Goal: Task Accomplishment & Management: Complete application form

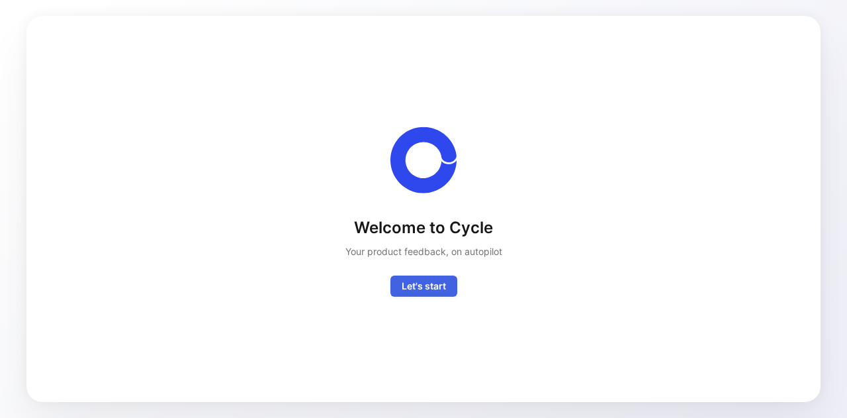
click at [433, 290] on span "Let's start" at bounding box center [424, 286] width 44 height 16
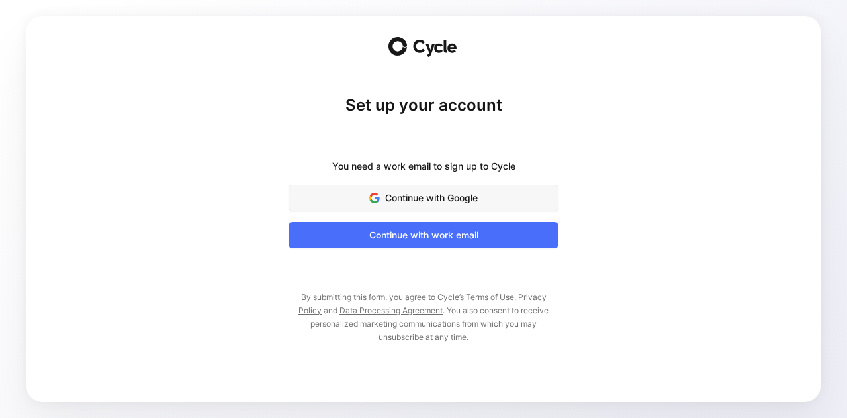
click at [400, 193] on span "Continue with Google" at bounding box center [423, 198] width 237 height 16
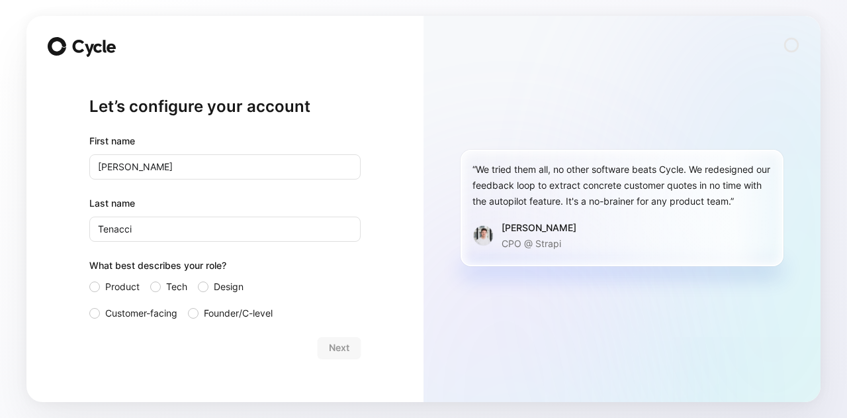
click at [124, 303] on div "Product Tech Design Customer-facing Founder/C-level" at bounding box center [224, 300] width 271 height 42
click at [110, 309] on span "Customer-facing" at bounding box center [141, 313] width 72 height 16
click at [89, 305] on input "Customer-facing" at bounding box center [89, 305] width 0 height 0
click at [337, 352] on span "Next" at bounding box center [339, 347] width 21 height 16
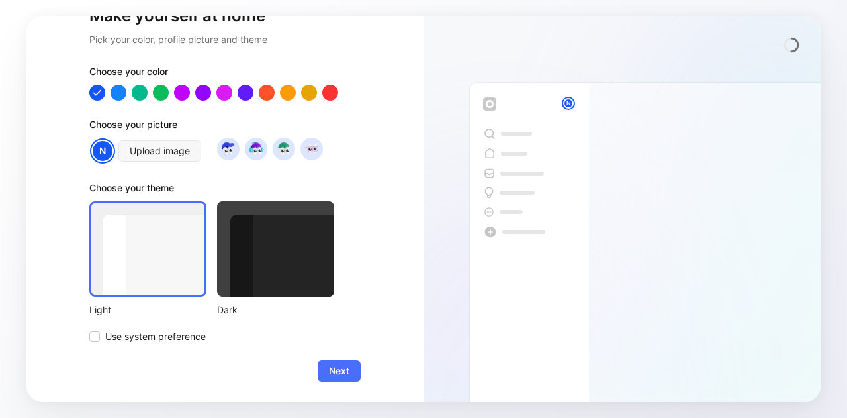
scroll to position [67, 0]
click at [148, 150] on span "Upload image" at bounding box center [160, 151] width 60 height 16
click at [318, 366] on button "Next" at bounding box center [339, 370] width 43 height 21
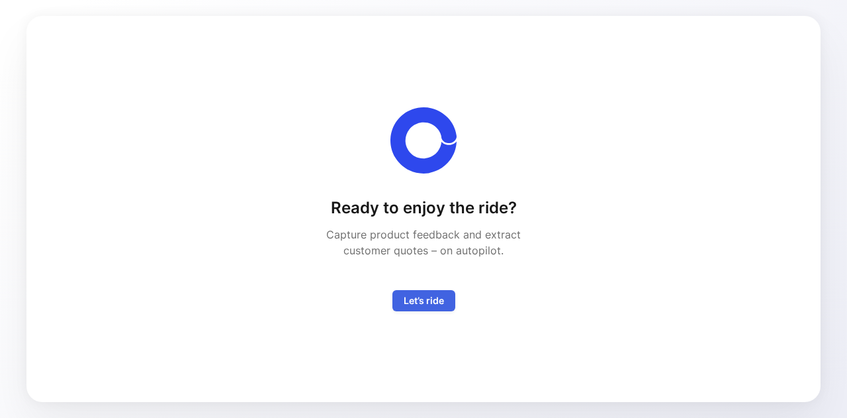
click at [416, 304] on span "Let’s ride" at bounding box center [424, 300] width 40 height 16
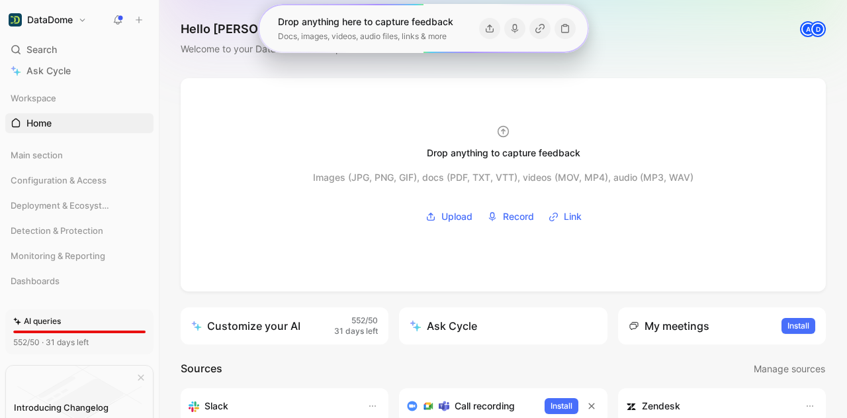
drag, startPoint x: 416, startPoint y: 304, endPoint x: 303, endPoint y: 11, distance: 313.4
click at [303, 11] on div "DataDome Search Ctrl K Ask Cycle Workspace Home G then H Main section Configura…" at bounding box center [423, 209] width 847 height 418
click at [728, 64] on div "Hello [PERSON_NAME] ❄️ COLLABORATOR Welcome to your DataDome’s workspace A D" at bounding box center [503, 39] width 688 height 78
